Goal: Task Accomplishment & Management: Manage account settings

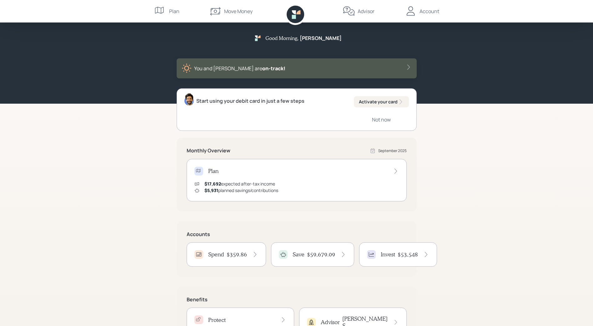
click at [428, 12] on div "Account" at bounding box center [429, 12] width 20 height 8
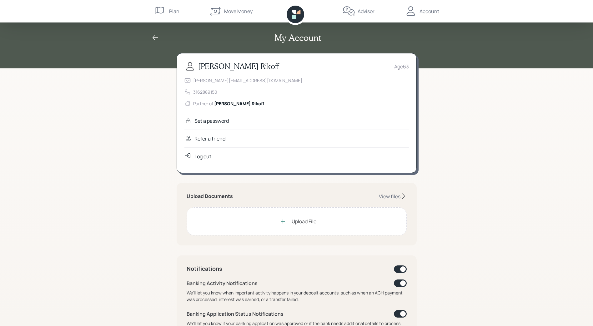
click at [202, 157] on div "Log out" at bounding box center [202, 157] width 17 height 8
